Goal: Check status: Check status

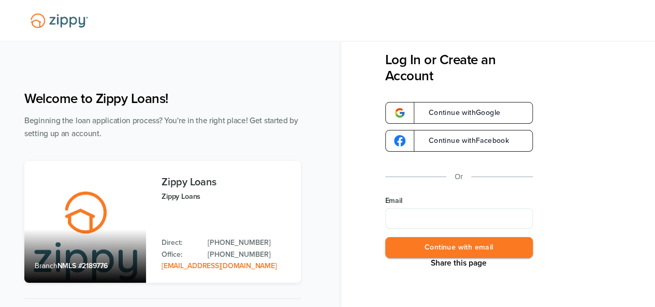
type input "**********"
click at [459, 251] on button "Continue with email" at bounding box center [459, 247] width 148 height 21
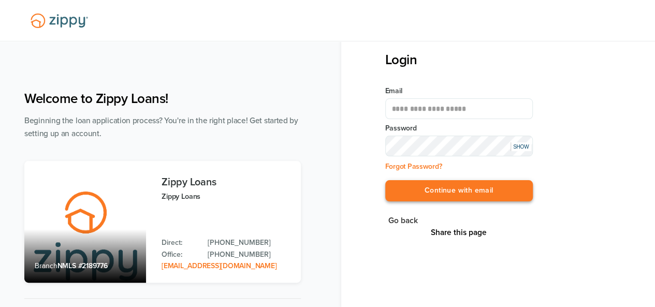
click at [448, 192] on button "Continue with email" at bounding box center [459, 190] width 148 height 21
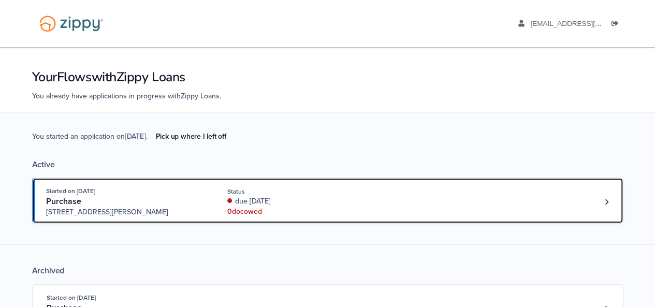
click at [191, 191] on div "Started on [DATE]" at bounding box center [125, 191] width 158 height 10
